Goal: Task Accomplishment & Management: Use online tool/utility

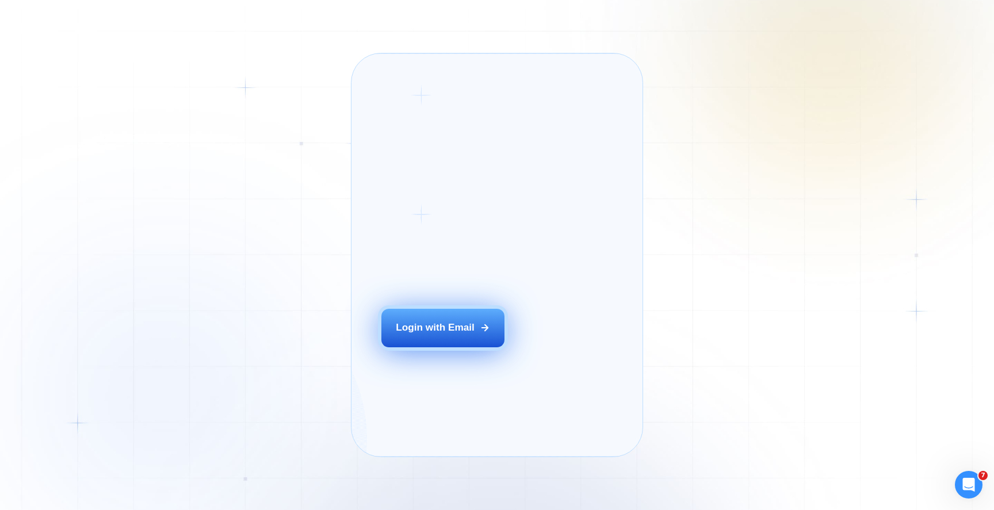
click at [436, 347] on button "Login with Email" at bounding box center [442, 328] width 123 height 39
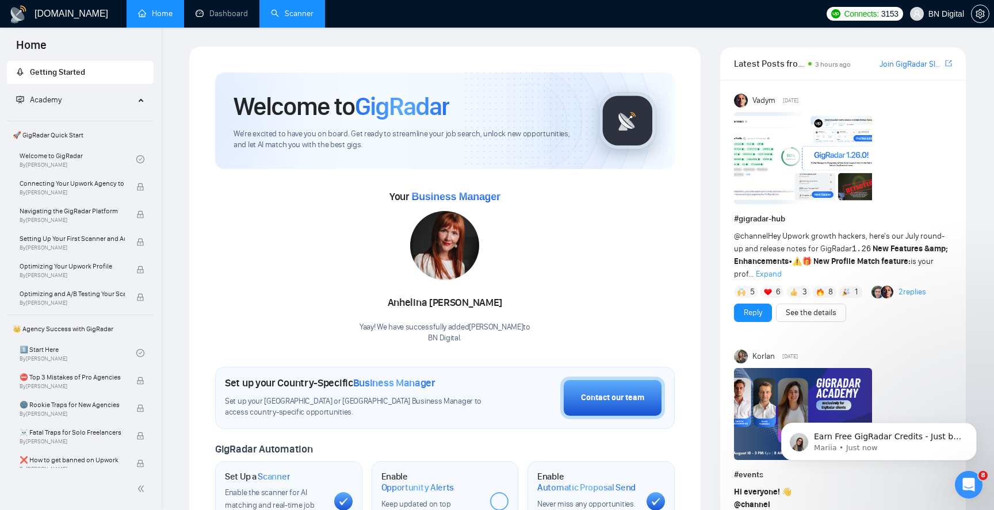
click at [296, 14] on link "Scanner" at bounding box center [292, 14] width 43 height 10
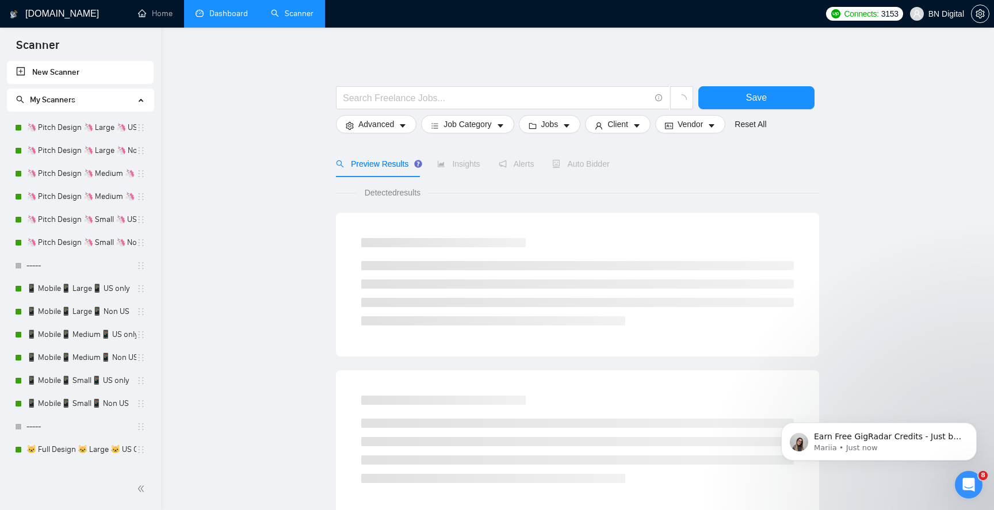
click at [235, 18] on link "Dashboard" at bounding box center [222, 14] width 52 height 10
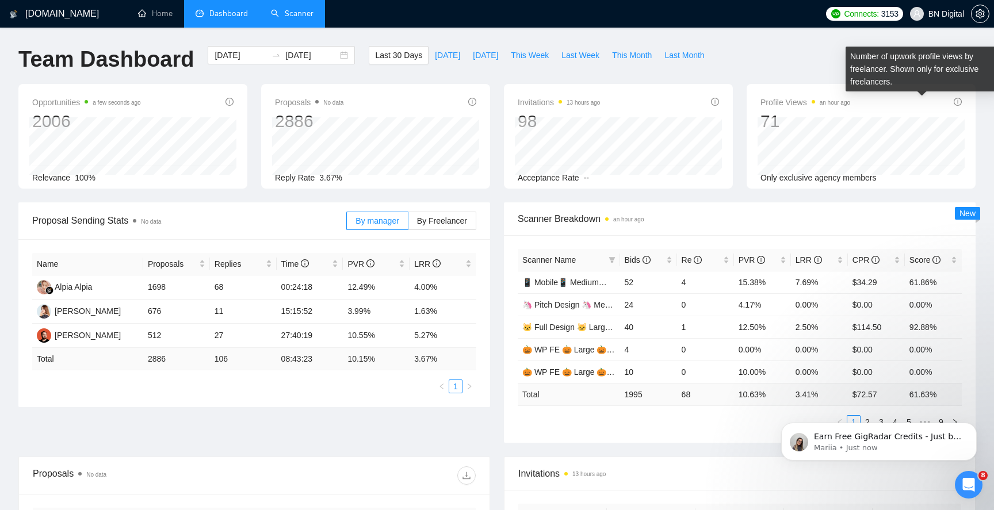
click at [961, 101] on icon "info-circle" at bounding box center [958, 102] width 8 height 8
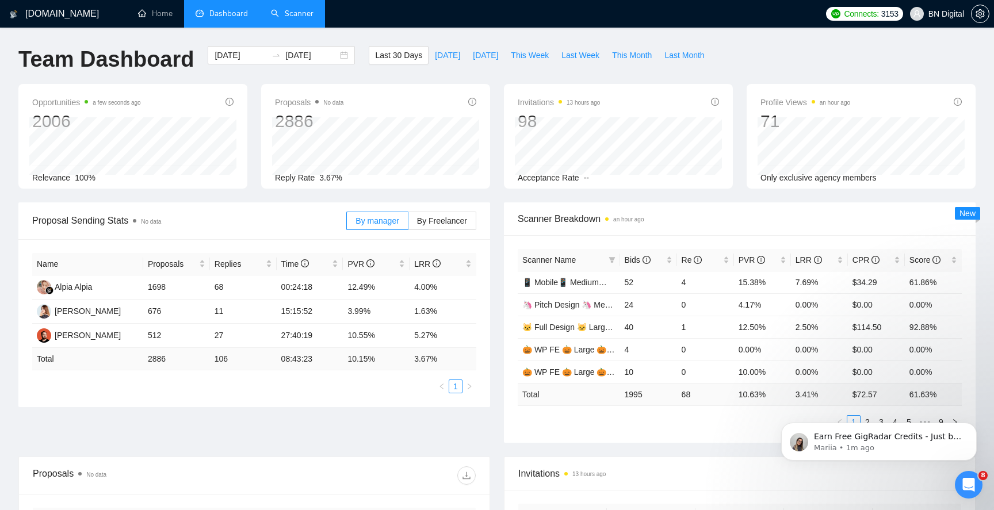
click at [298, 16] on link "Scanner" at bounding box center [292, 14] width 43 height 10
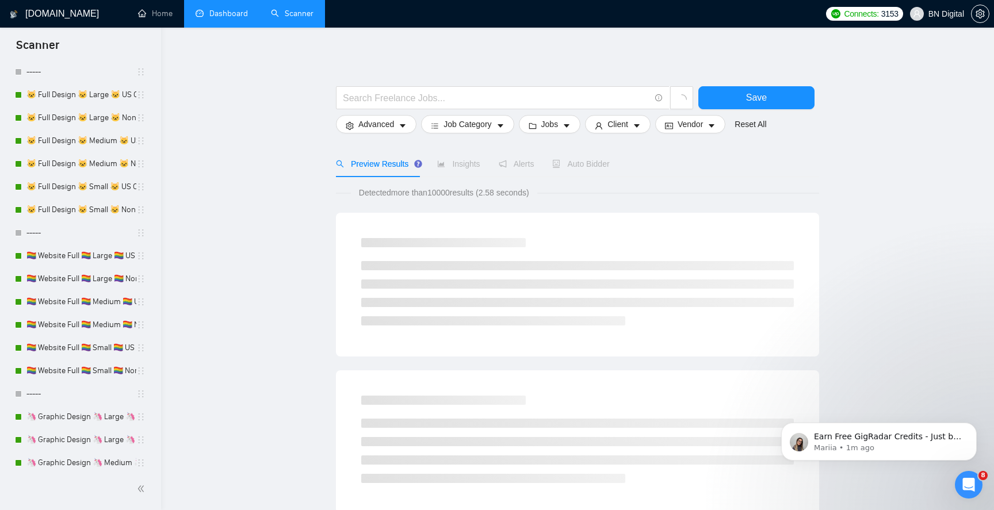
scroll to position [561, 0]
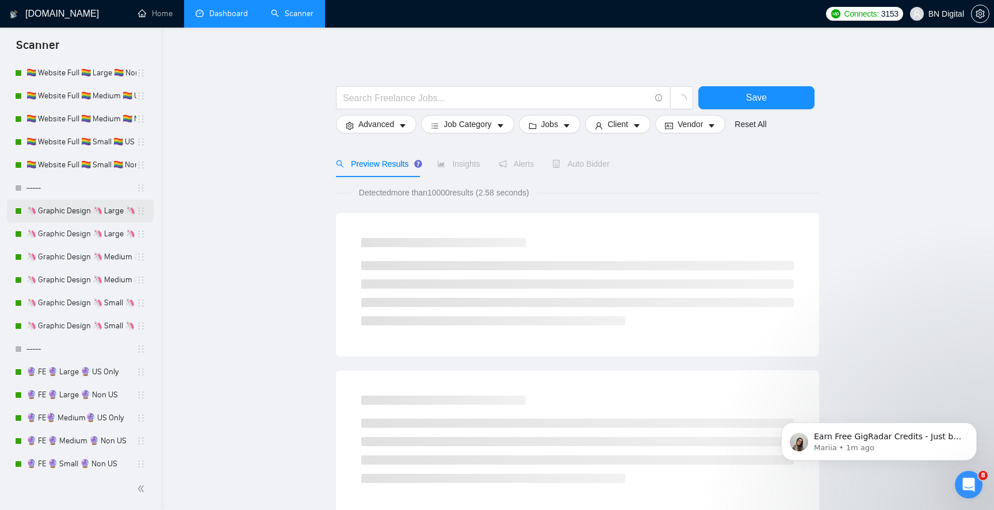
click at [74, 215] on link "🦄 Graphic Design 🦄 Large 🦄 US Only" at bounding box center [81, 211] width 110 height 23
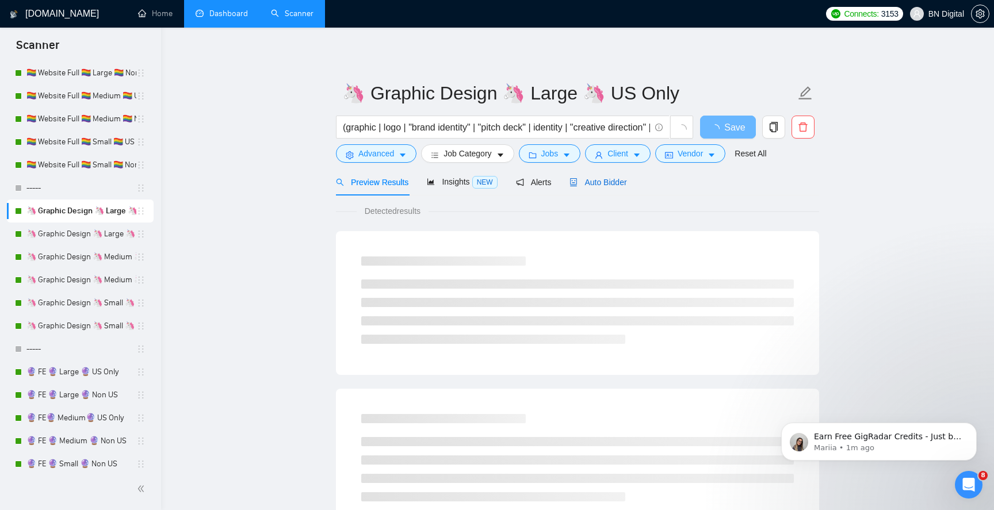
click at [598, 185] on span "Auto Bidder" at bounding box center [597, 182] width 57 height 9
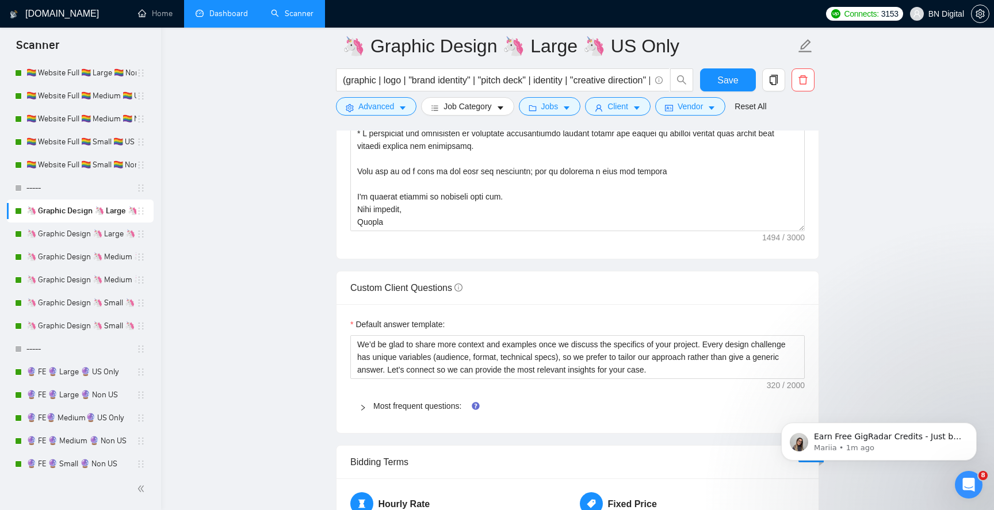
scroll to position [1583, 0]
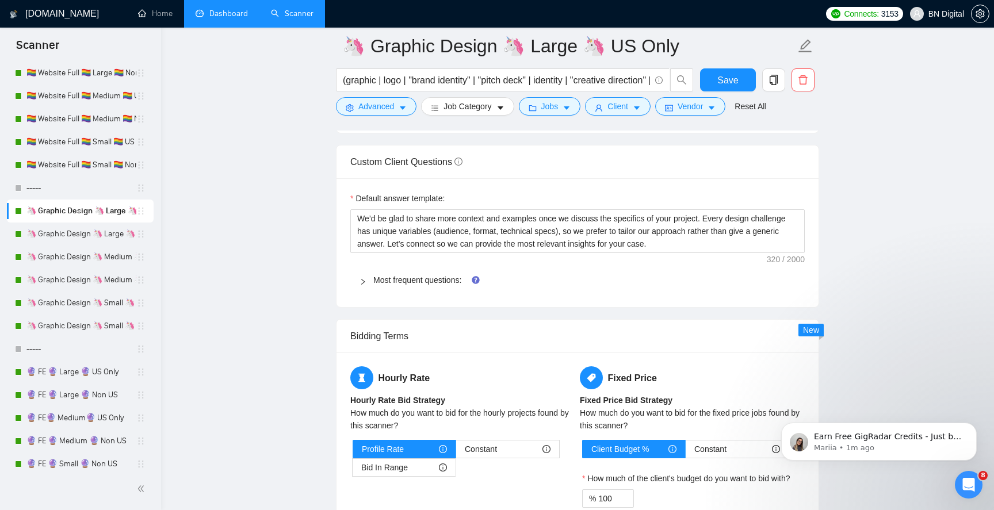
click at [362, 283] on icon "right" at bounding box center [362, 282] width 3 height 6
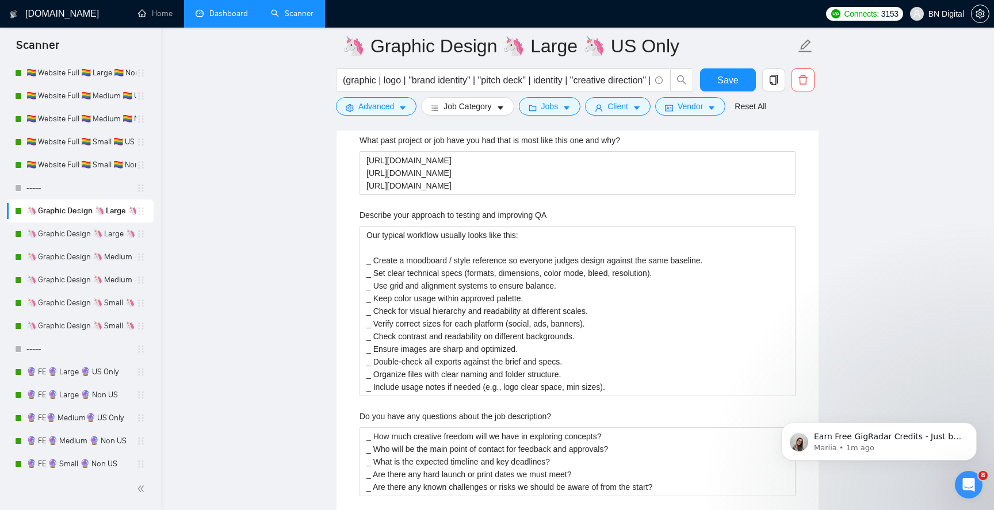
scroll to position [2725, 0]
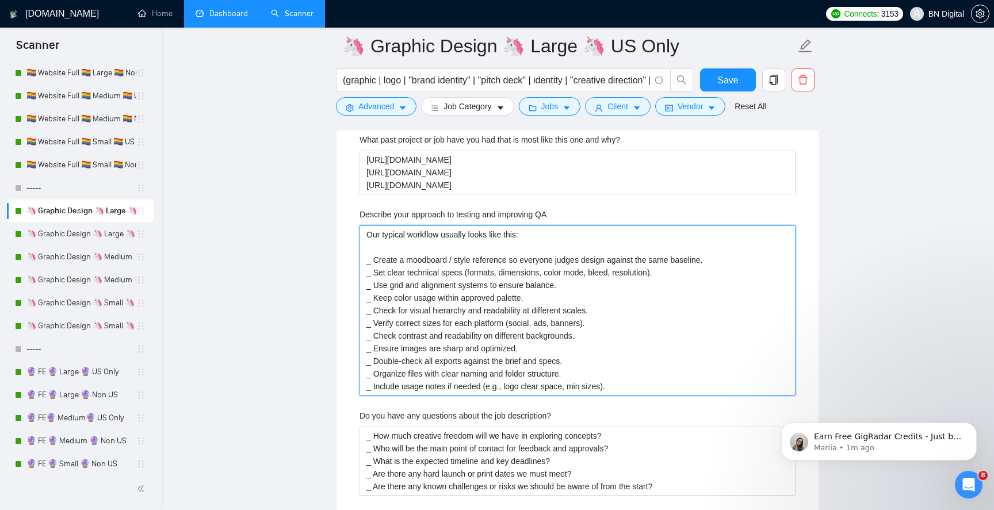
click at [394, 281] on QA "Our typical workflow usually looks like this: _ Create a moodboard / style refe…" at bounding box center [577, 310] width 436 height 170
